Goal: Task Accomplishment & Management: Manage account settings

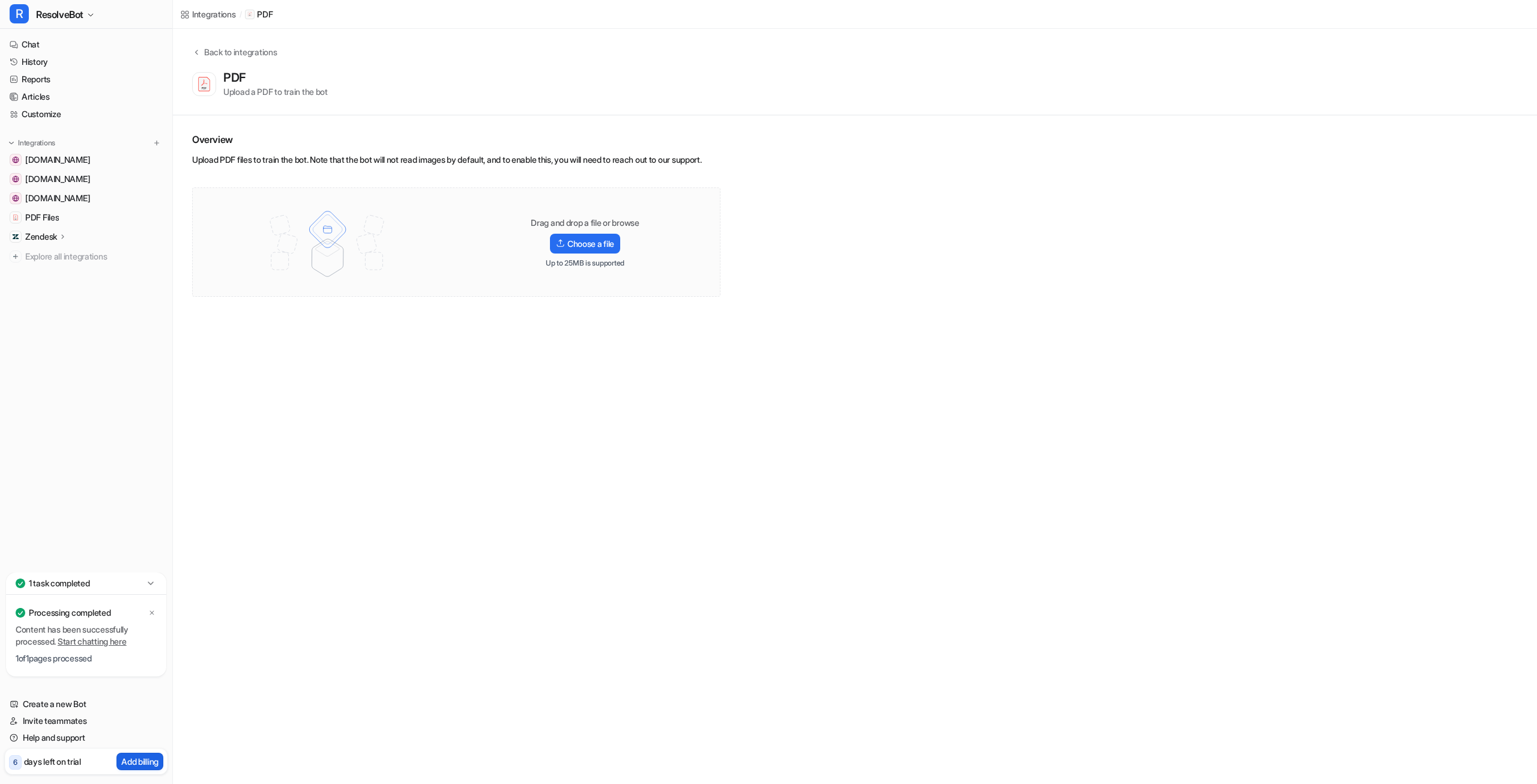
click at [149, 762] on p "Add billing" at bounding box center [140, 761] width 37 height 13
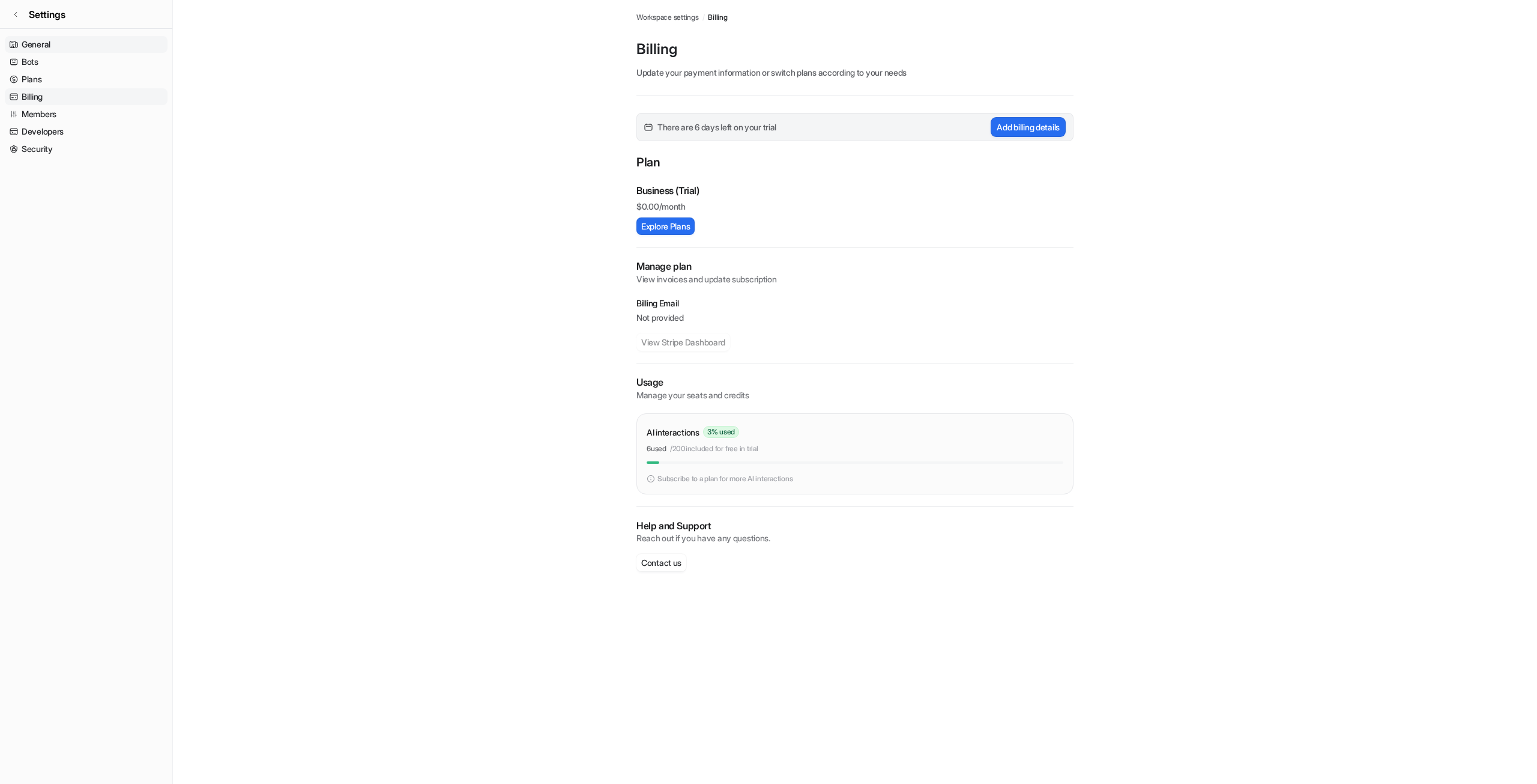
click at [40, 49] on link "General" at bounding box center [86, 44] width 163 height 16
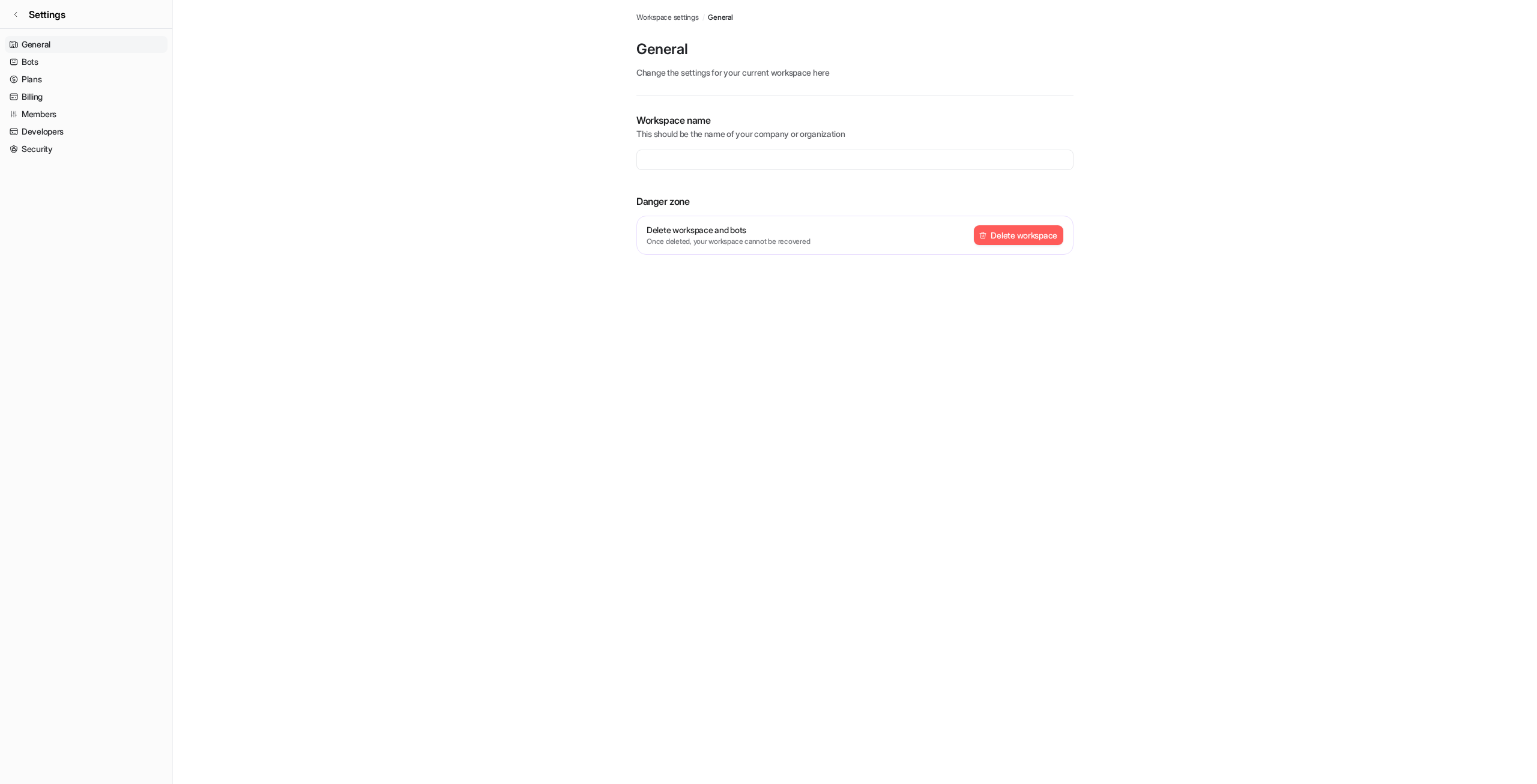
type input "**********"
click at [40, 61] on link "Bots" at bounding box center [86, 61] width 163 height 16
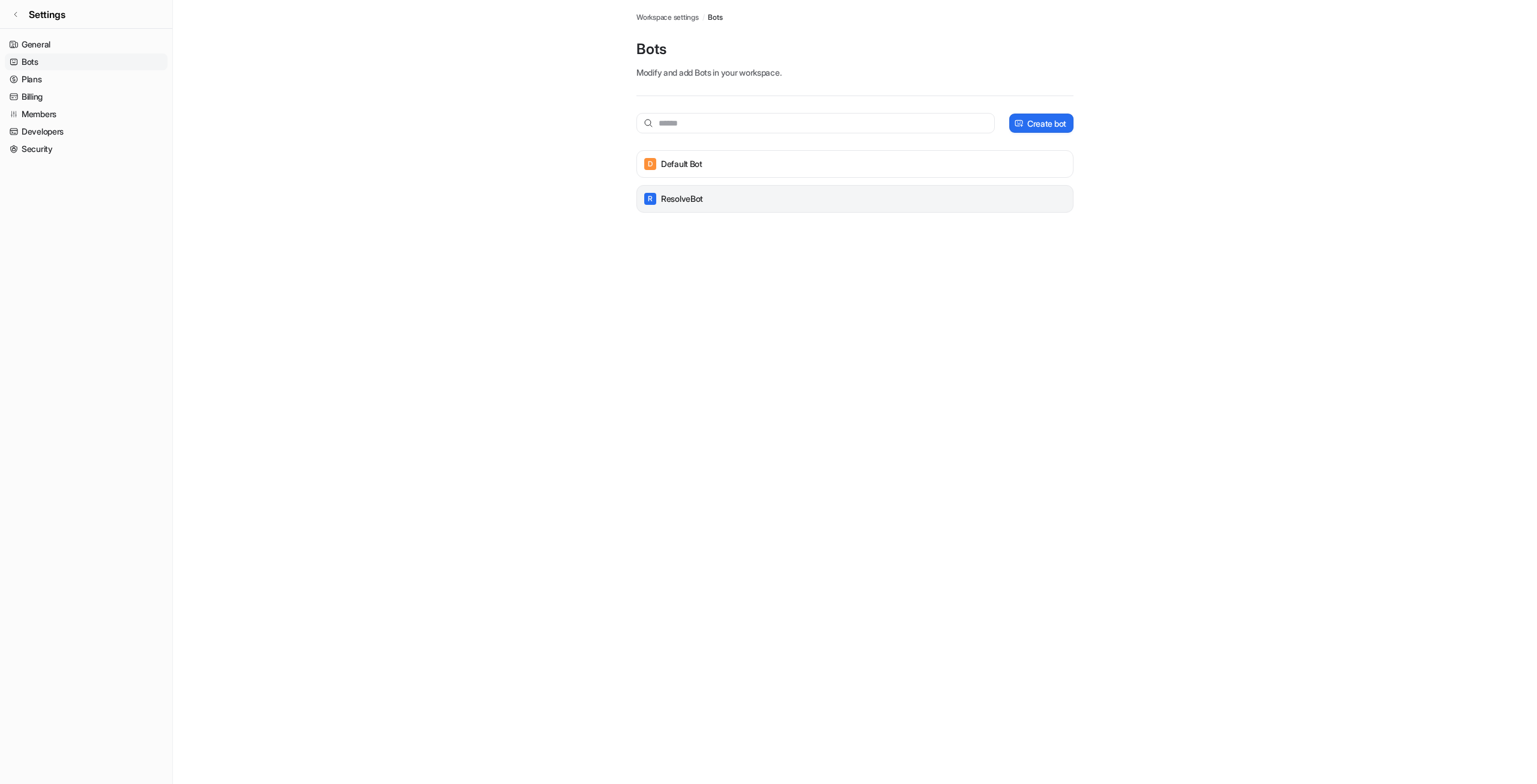
click at [683, 198] on p "ResolveBot" at bounding box center [681, 199] width 42 height 12
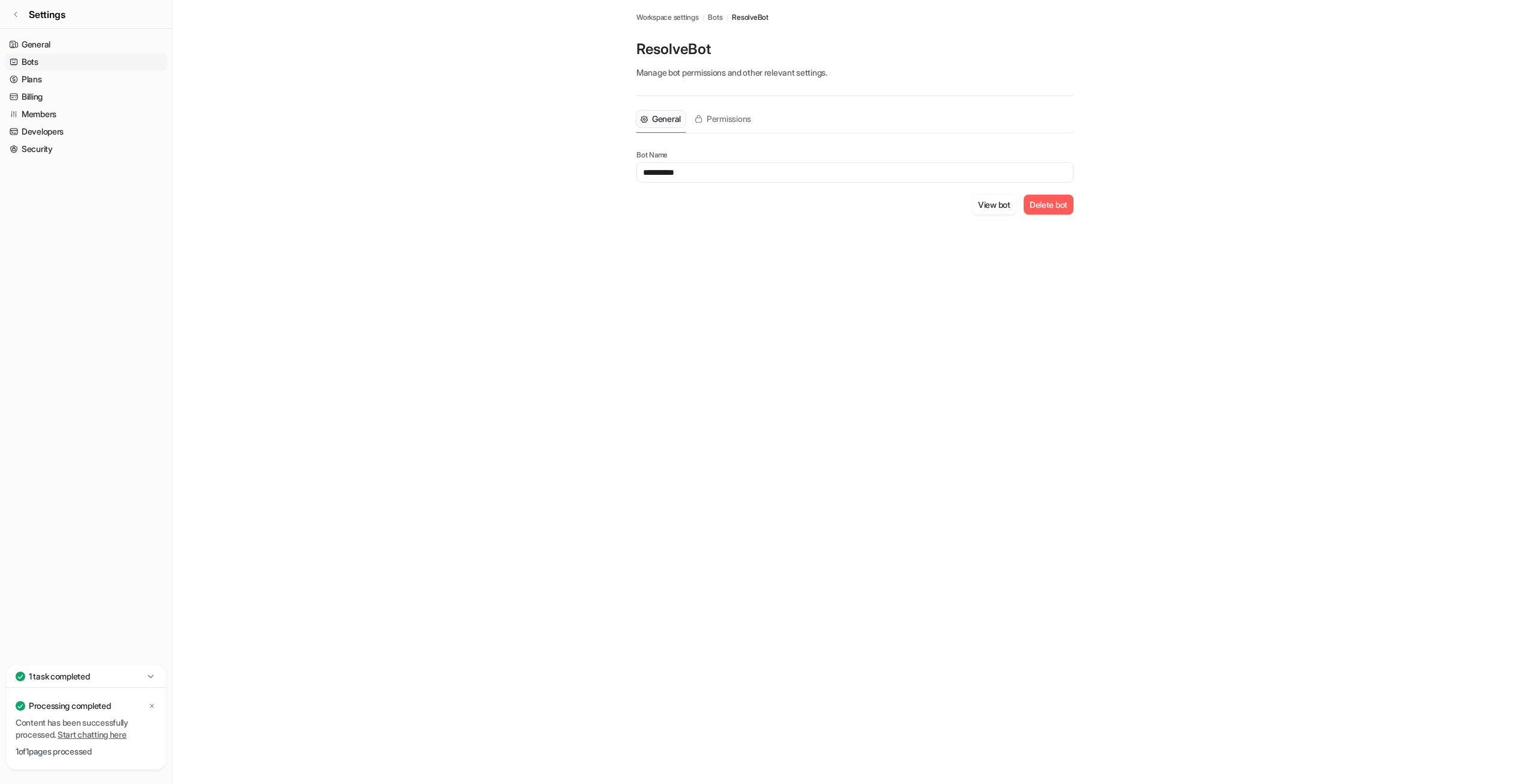
click at [39, 64] on link "Bots" at bounding box center [86, 61] width 163 height 16
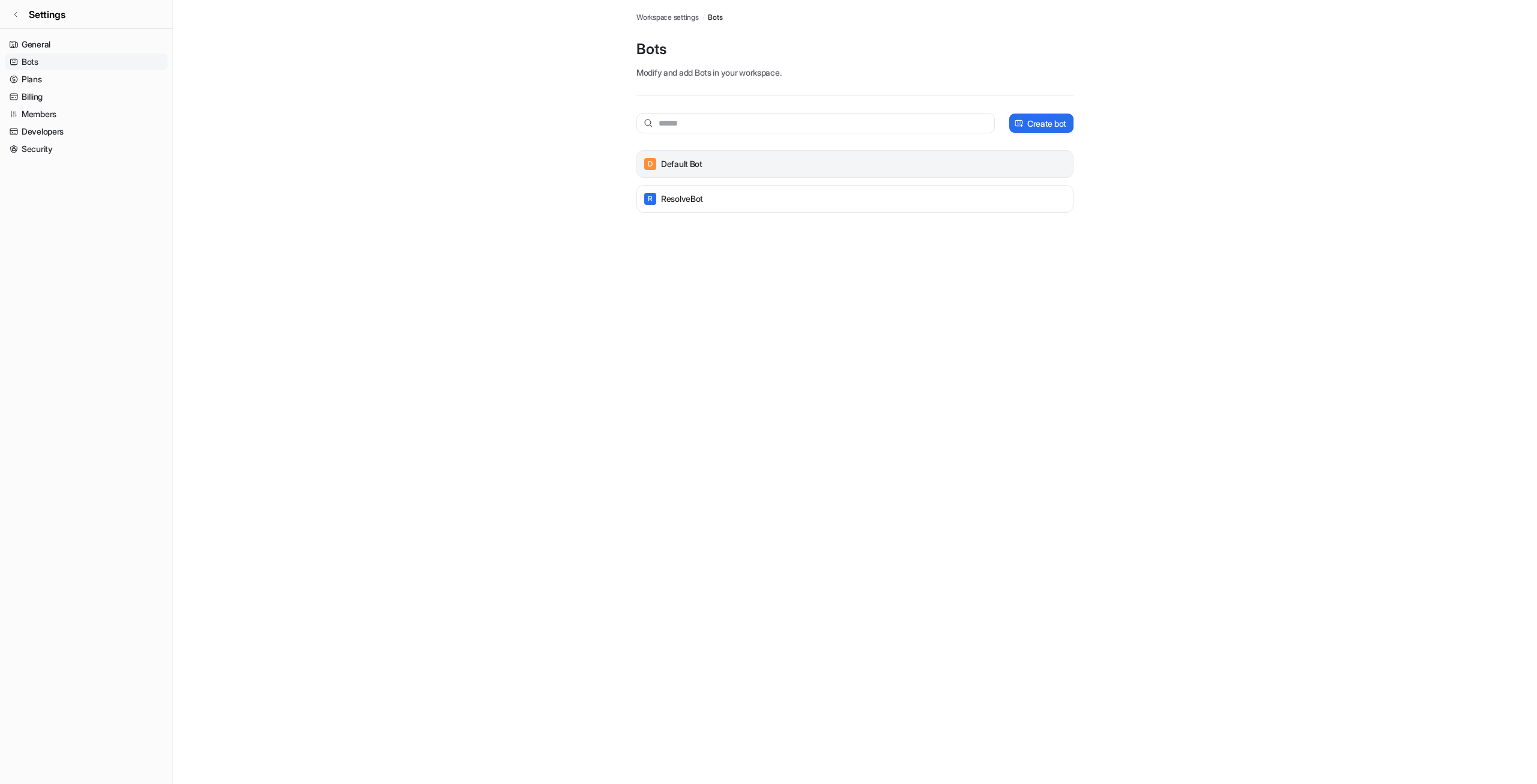
click at [1003, 168] on div "D Default Bot" at bounding box center [854, 163] width 426 height 16
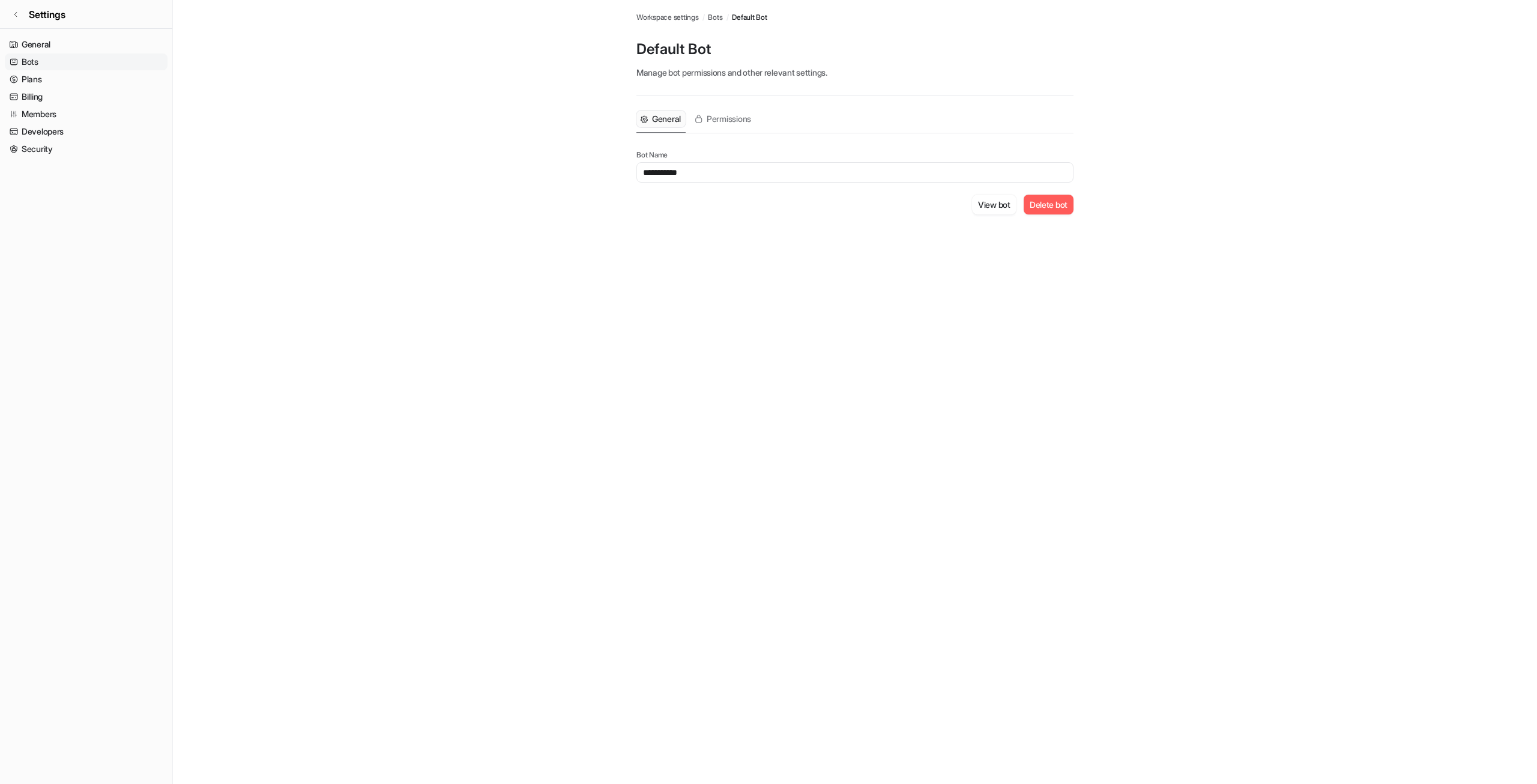
click at [1058, 202] on button "Delete bot" at bounding box center [1048, 204] width 49 height 19
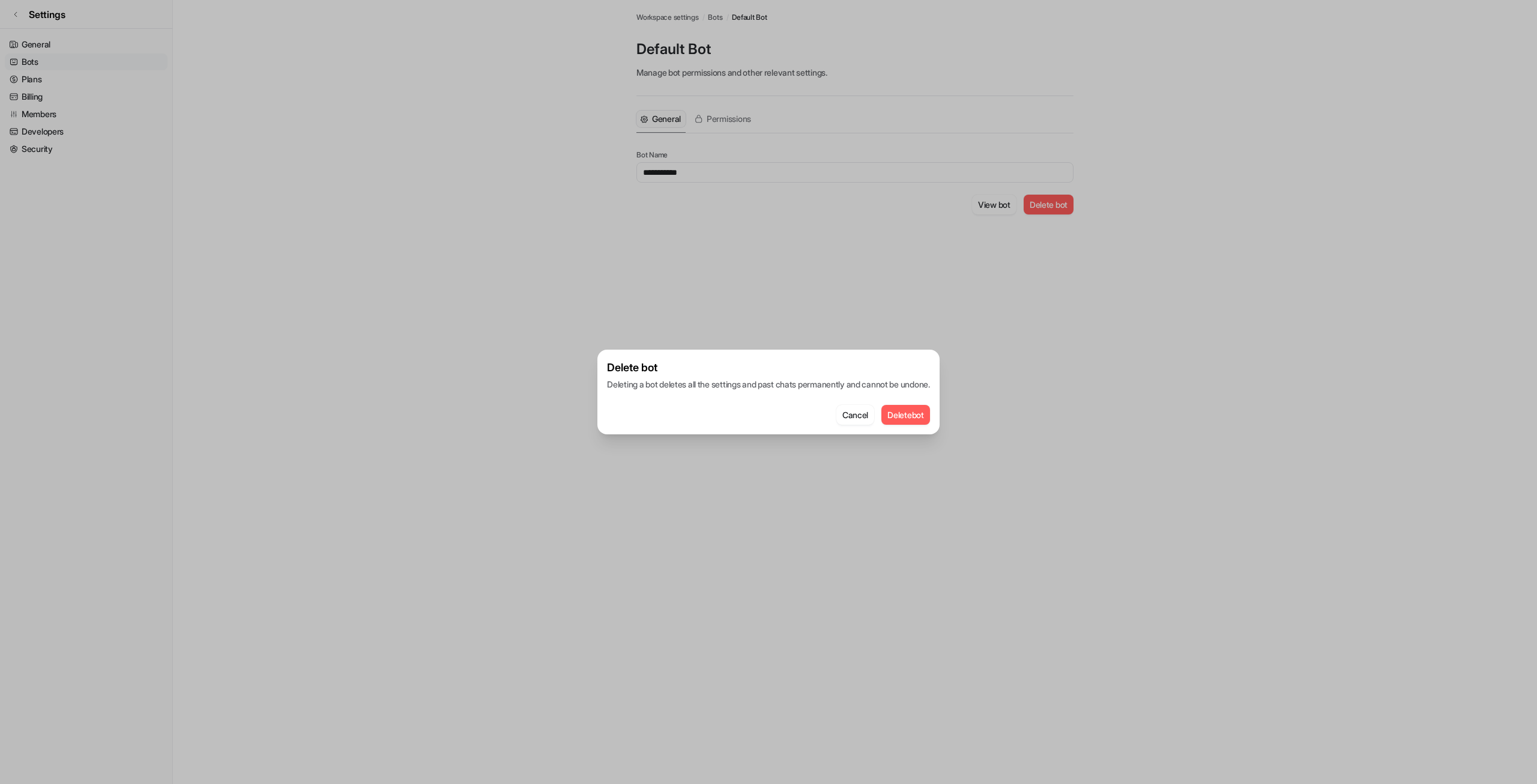
click at [929, 415] on button "Delete bot" at bounding box center [905, 414] width 49 height 19
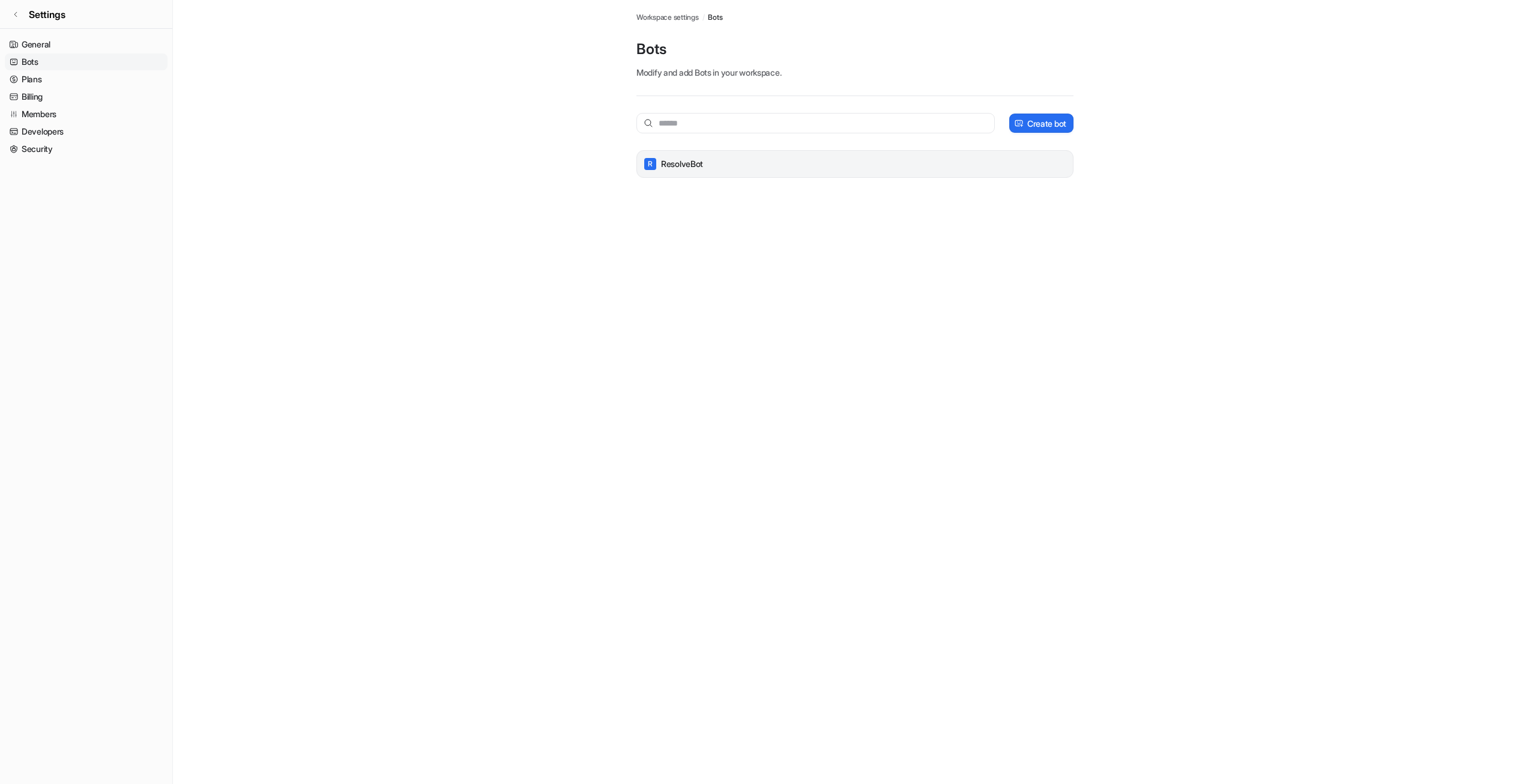
click at [719, 163] on div "R ResolveBot" at bounding box center [854, 163] width 426 height 16
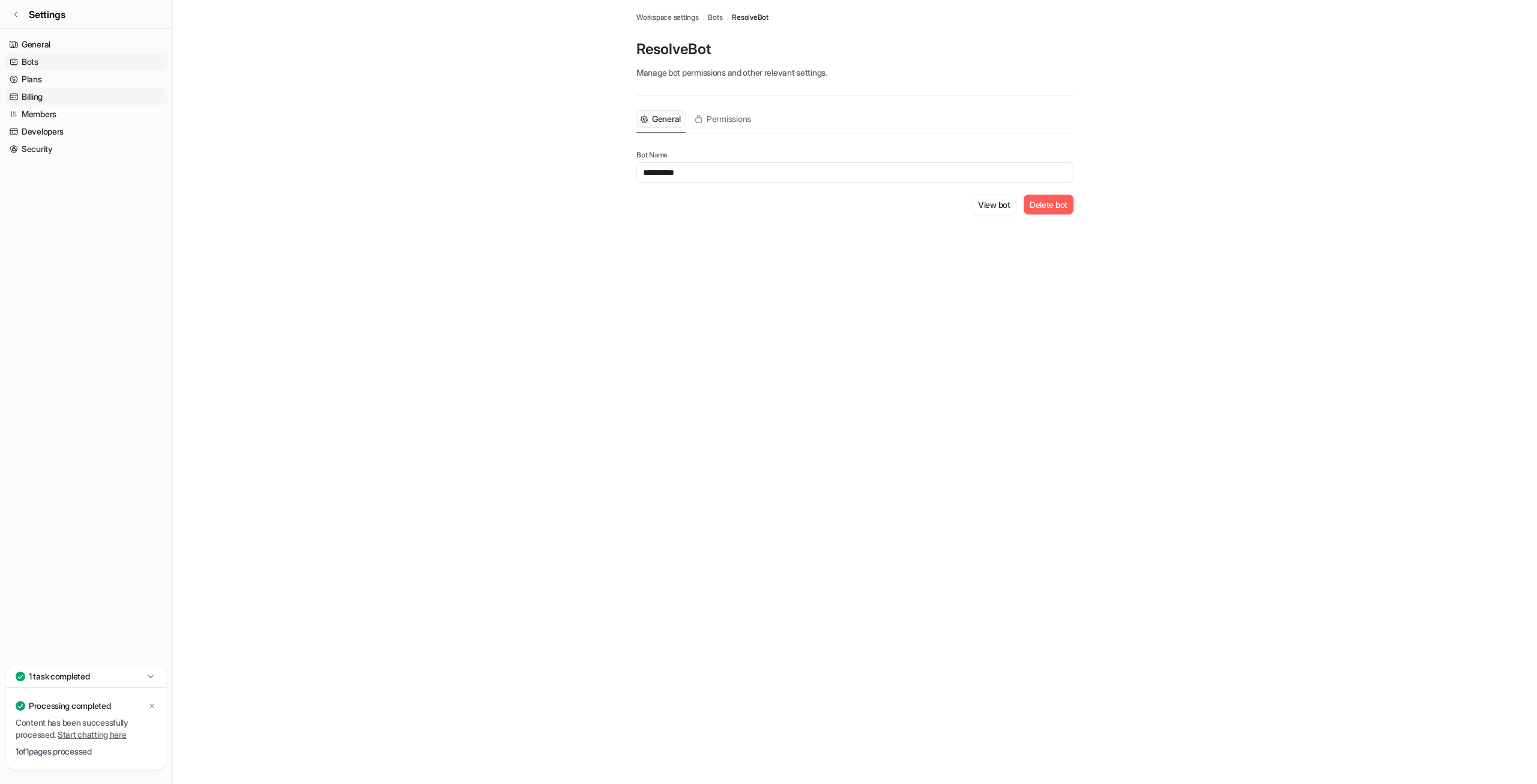
click at [50, 97] on link "Billing" at bounding box center [86, 96] width 163 height 16
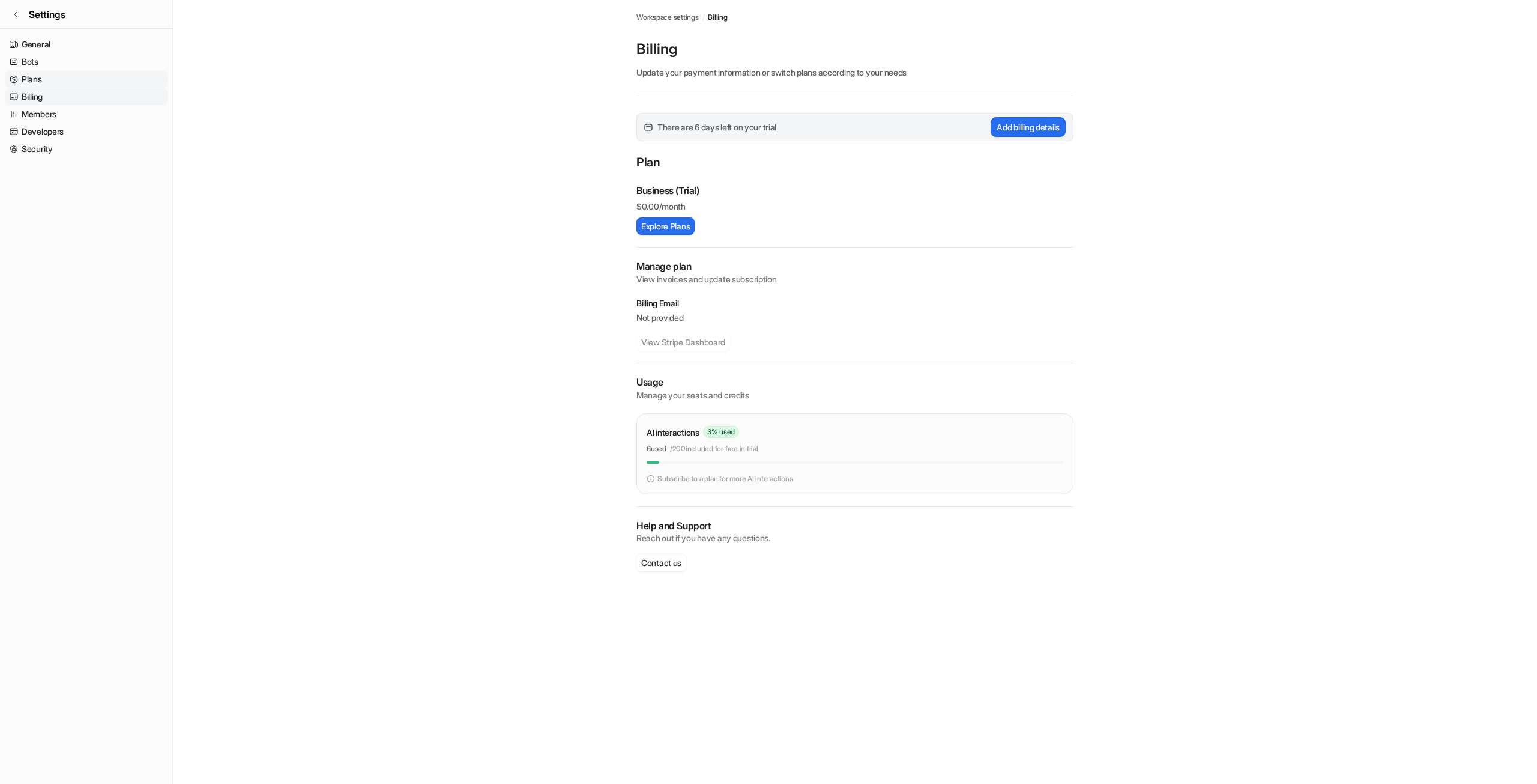
click at [44, 82] on link "Plans" at bounding box center [86, 79] width 163 height 16
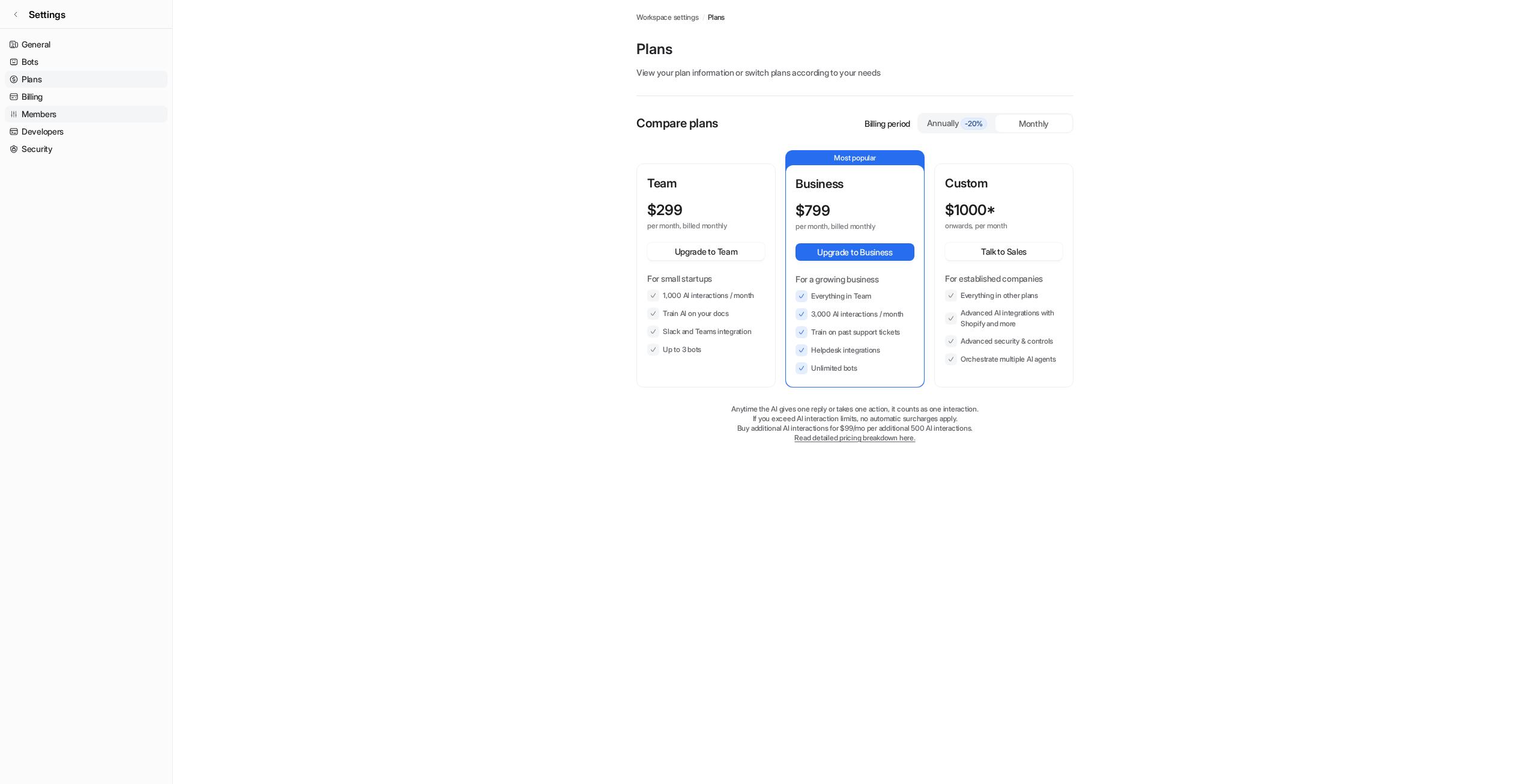
click at [71, 110] on link "Members" at bounding box center [86, 114] width 163 height 16
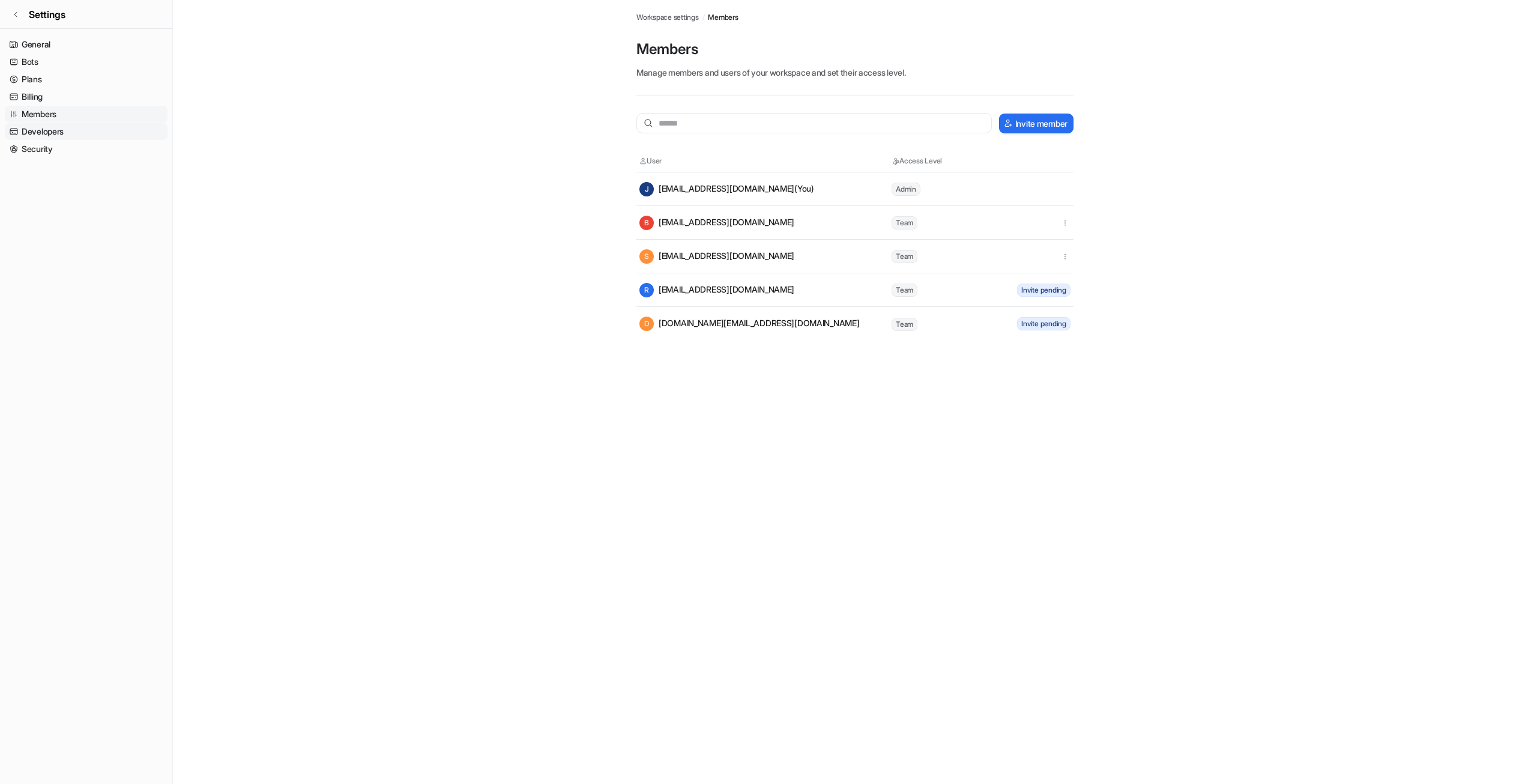
click at [53, 133] on link "Developers" at bounding box center [86, 131] width 163 height 16
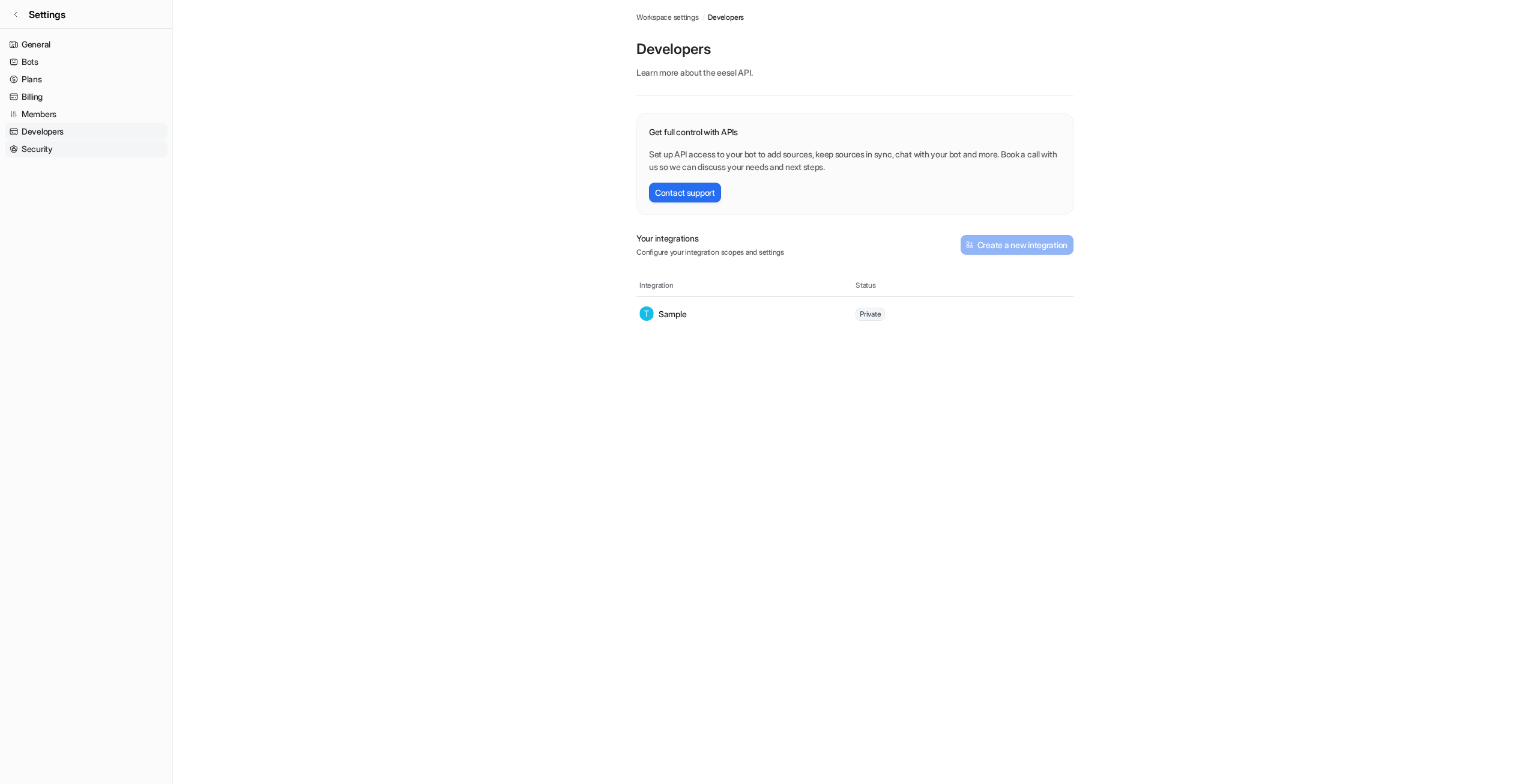
click at [51, 154] on link "Security" at bounding box center [86, 148] width 163 height 16
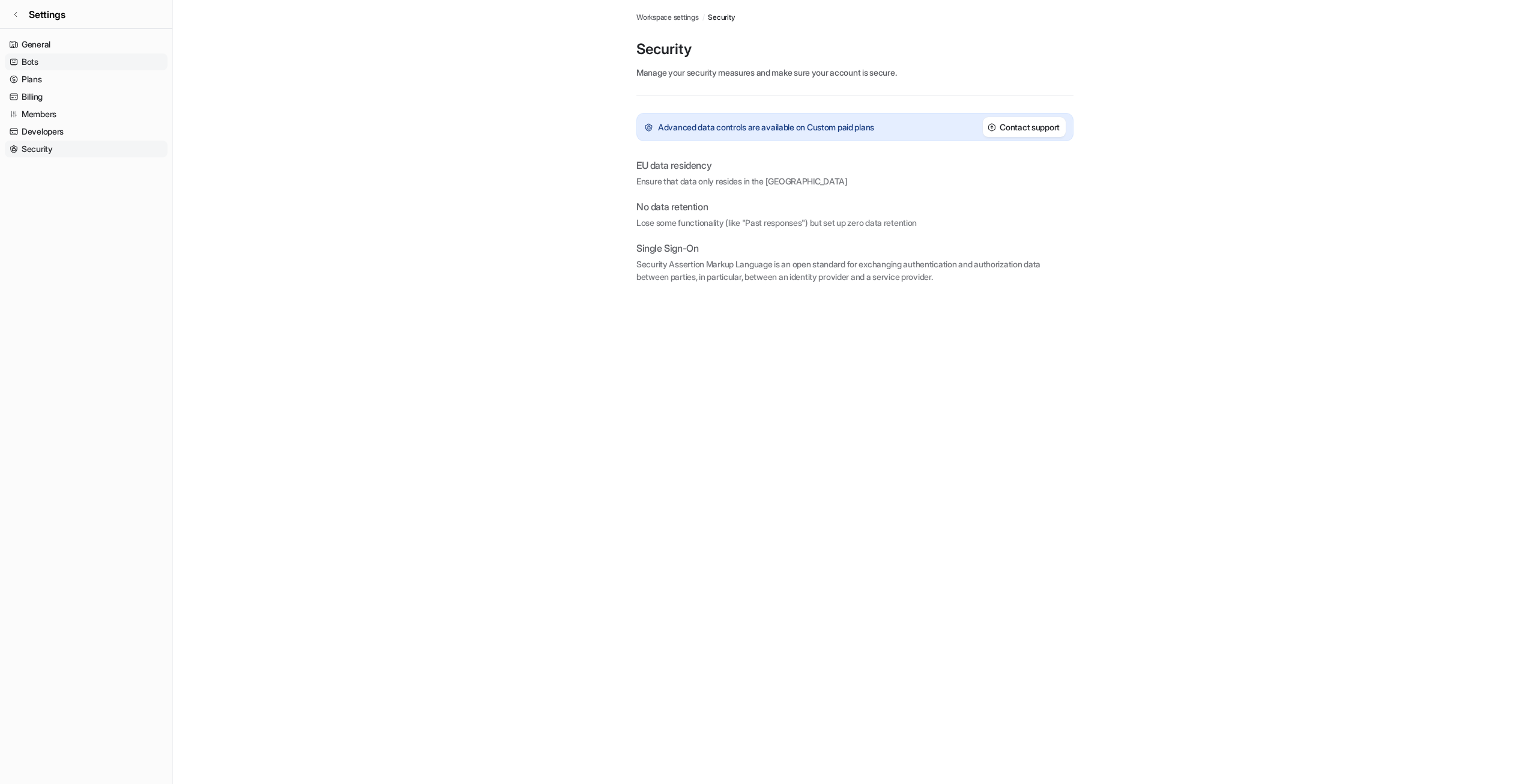
click at [34, 70] on link "Bots" at bounding box center [86, 61] width 163 height 16
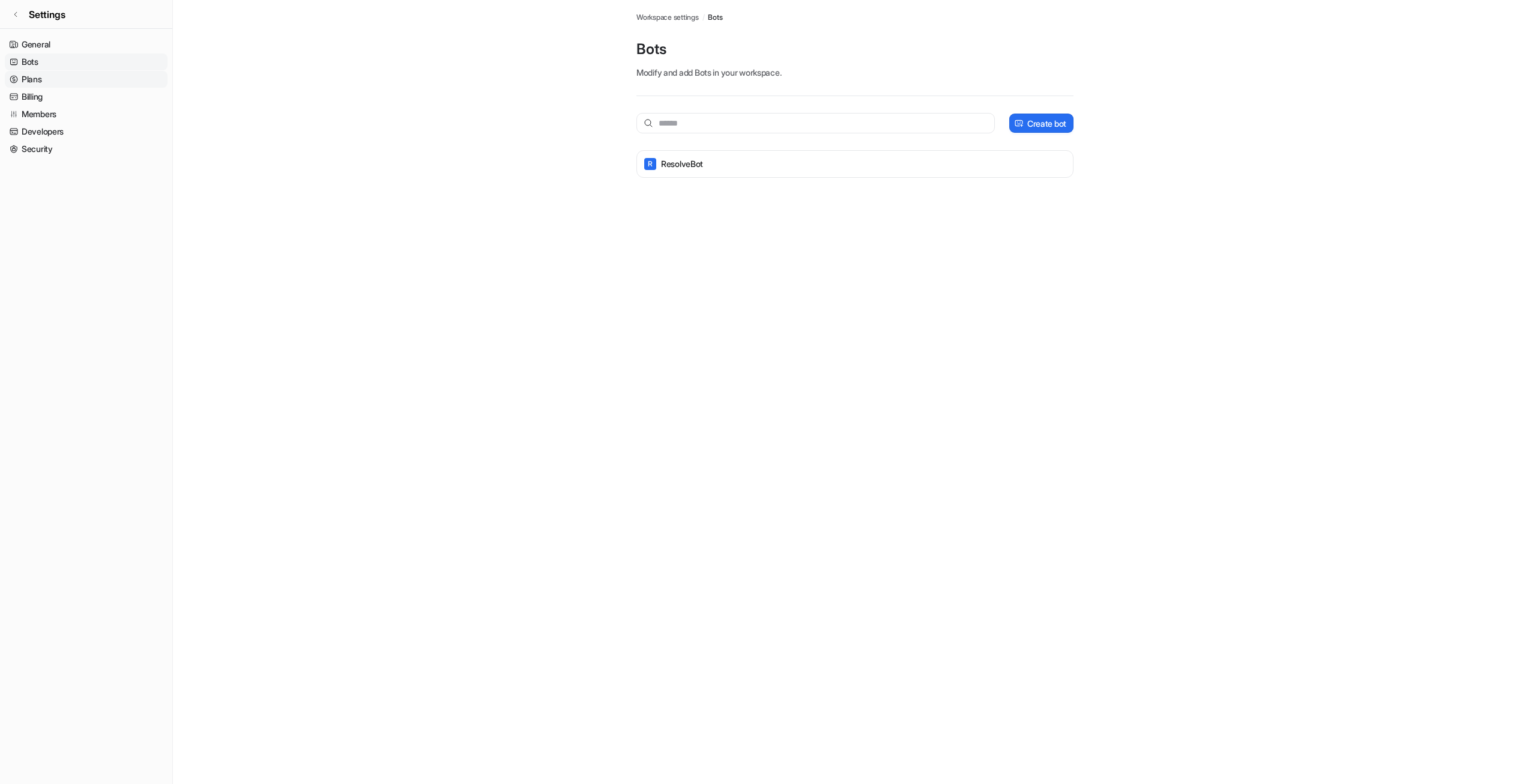
click at [36, 76] on link "Plans" at bounding box center [86, 79] width 163 height 16
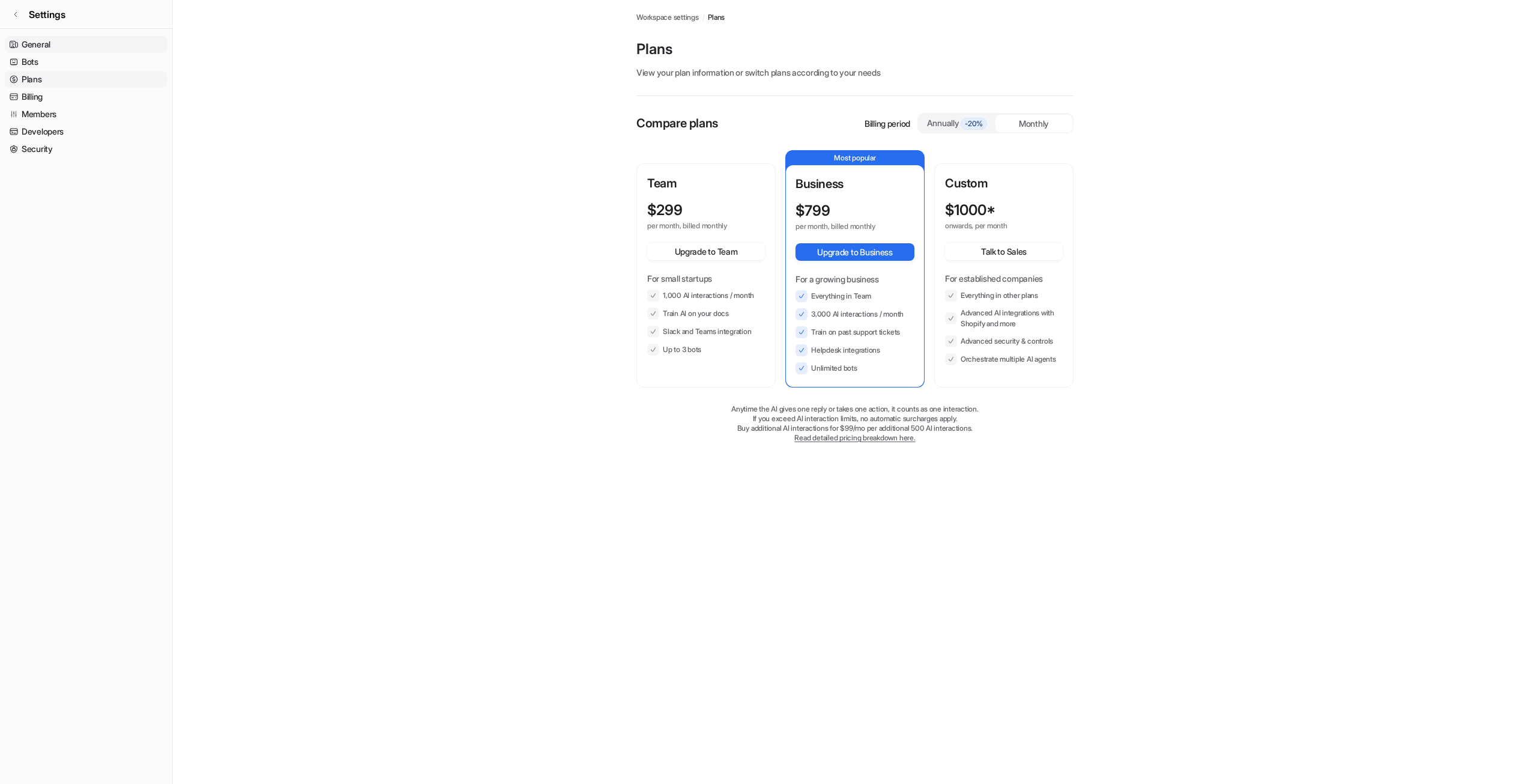
click at [36, 44] on link "General" at bounding box center [86, 44] width 163 height 16
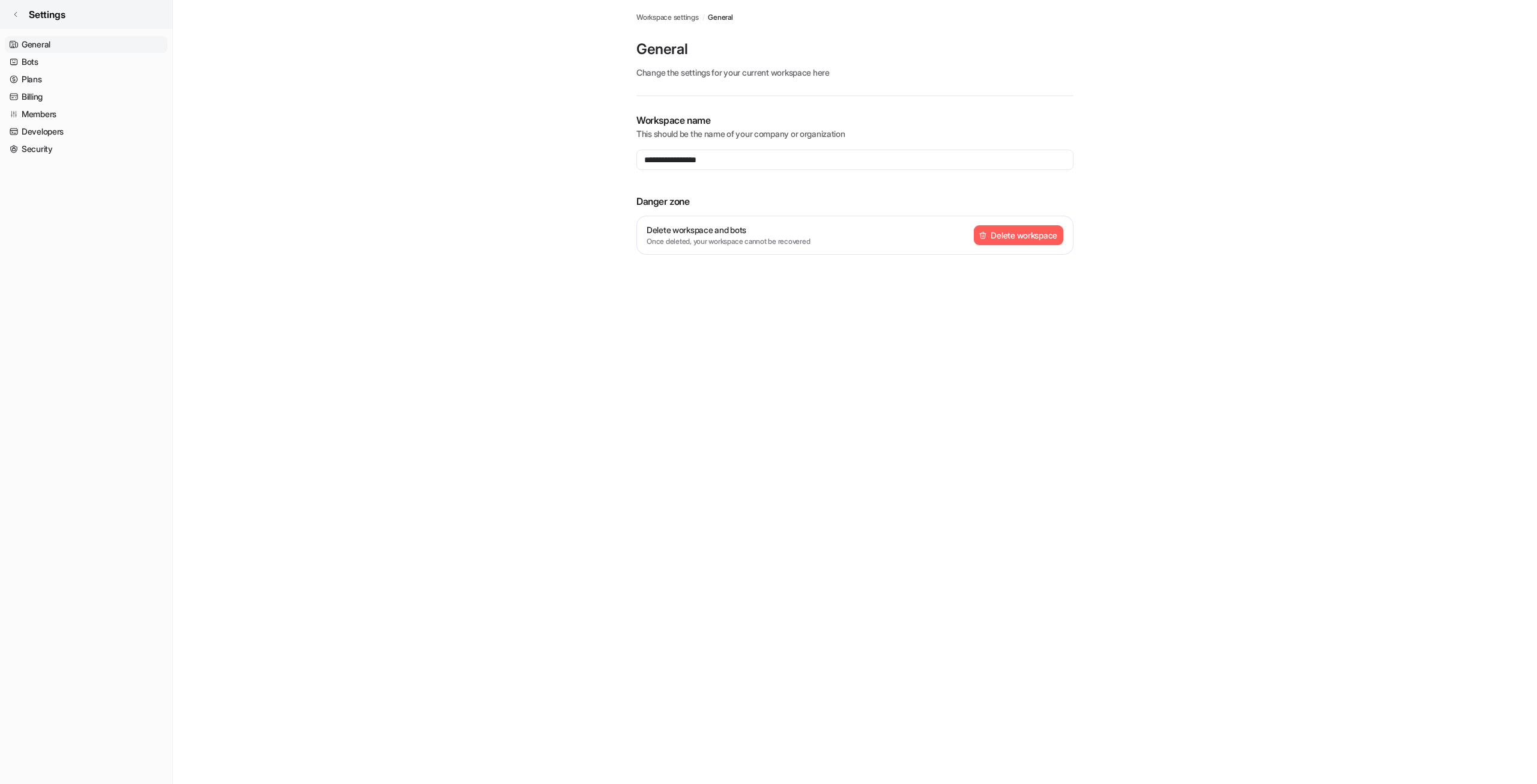
click at [16, 16] on icon at bounding box center [15, 14] width 7 height 7
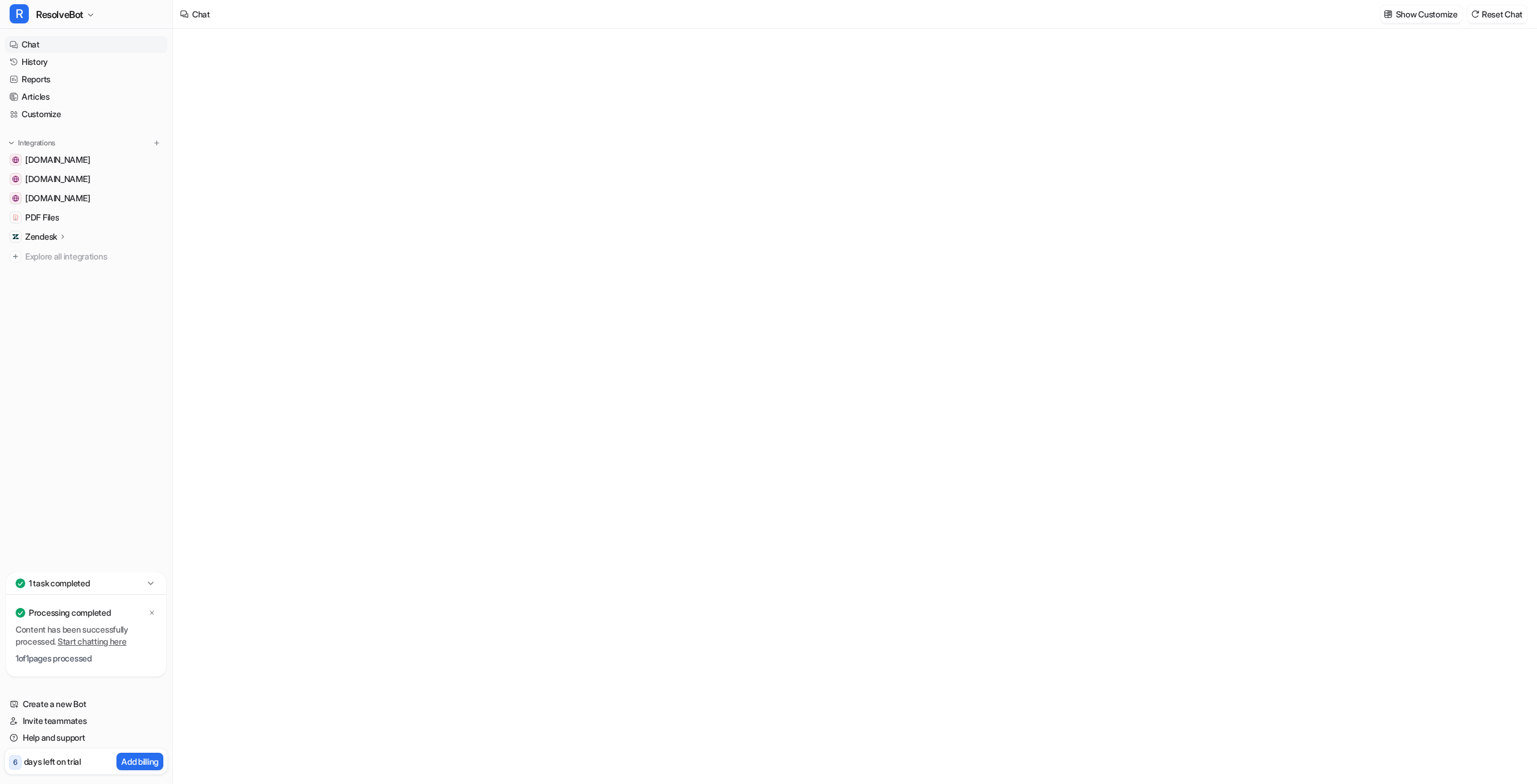
type textarea "**********"
click at [772, 395] on div "**********" at bounding box center [855, 402] width 351 height 27
